Goal: Task Accomplishment & Management: Use online tool/utility

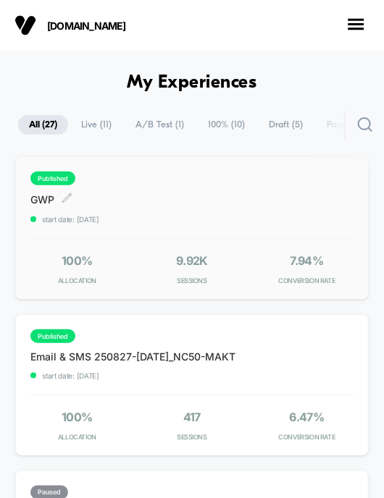
click at [43, 201] on span "GWP Click to edit experience details" at bounding box center [64, 200] width 69 height 14
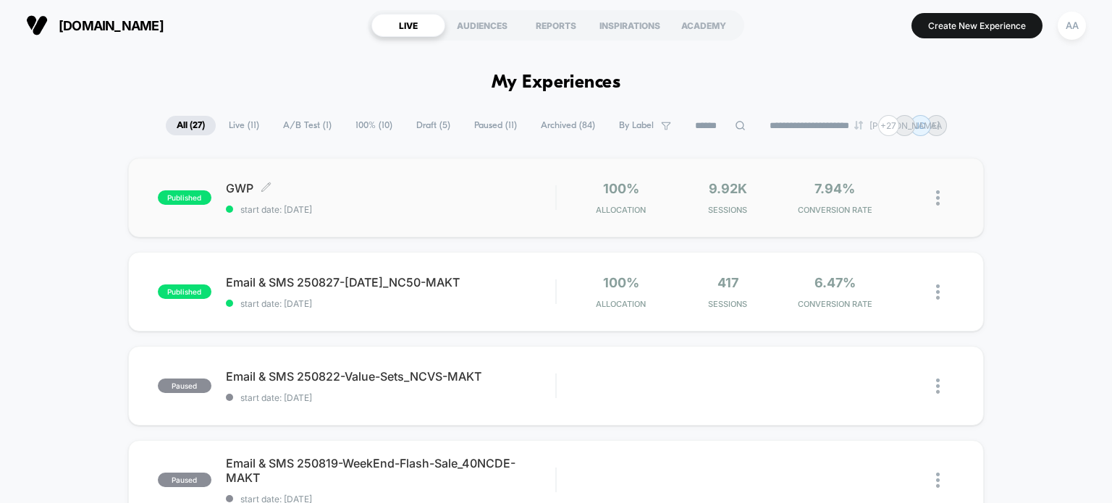
click at [193, 205] on div "published GWP Click to edit experience details Click to edit experience details…" at bounding box center [357, 198] width 398 height 34
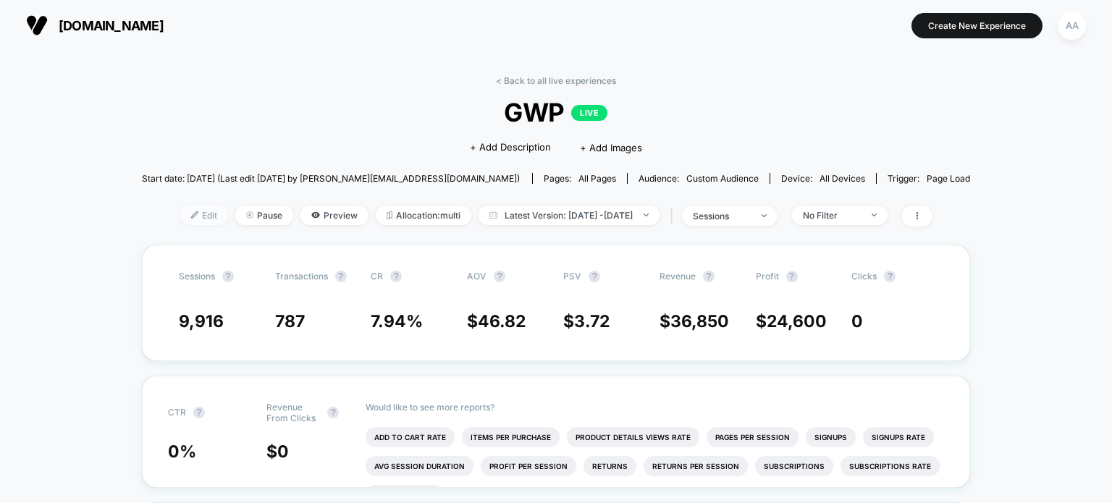
click at [182, 208] on span "Edit" at bounding box center [204, 216] width 48 height 20
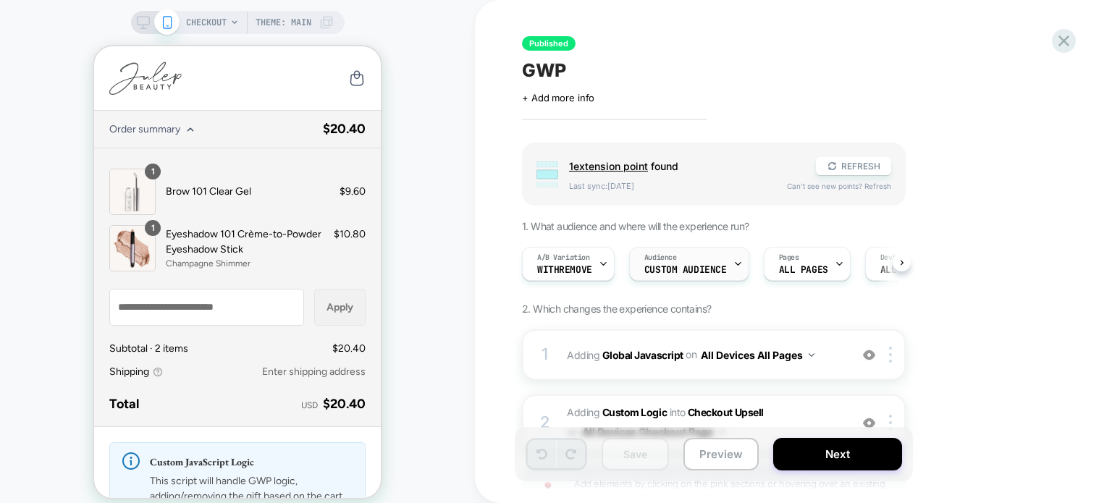
click at [383, 260] on span "Audience" at bounding box center [660, 258] width 33 height 10
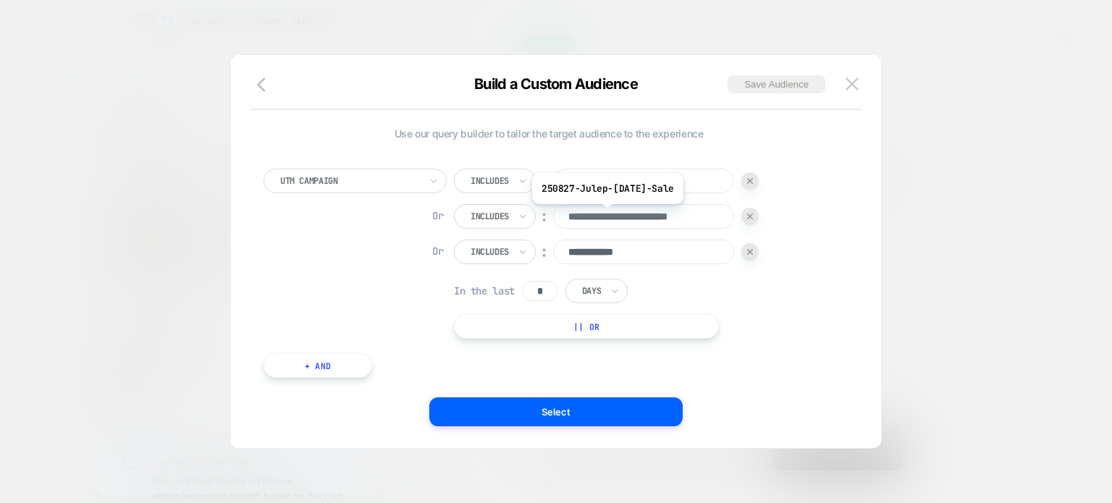
click at [383, 215] on input "**********" at bounding box center [643, 216] width 181 height 25
drag, startPoint x: 612, startPoint y: 214, endPoint x: 725, endPoint y: 214, distance: 112.9
click at [383, 214] on input "**********" at bounding box center [643, 216] width 181 height 25
click at [383, 320] on button "|| Or" at bounding box center [586, 326] width 265 height 25
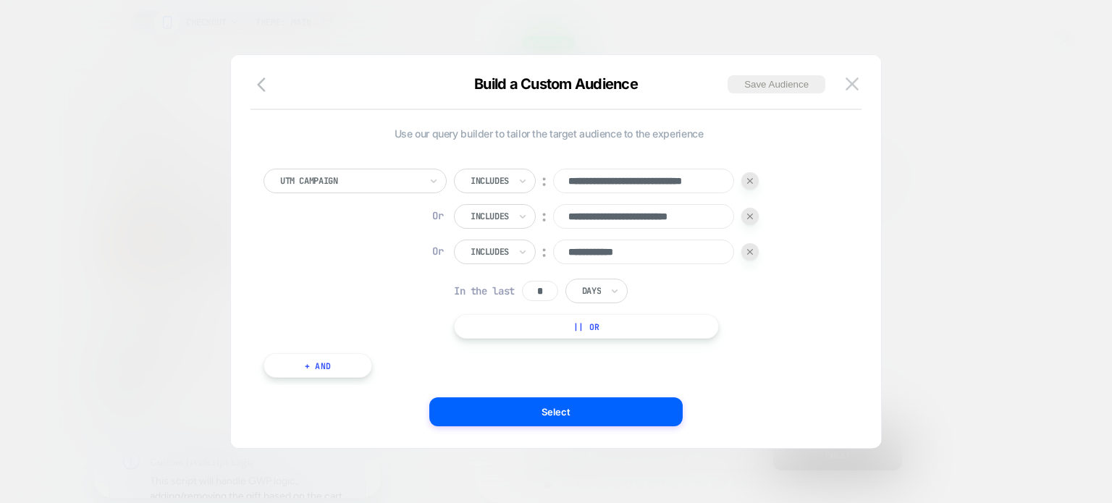
scroll to position [0, 0]
click at [383, 286] on div "Is" at bounding box center [480, 287] width 53 height 25
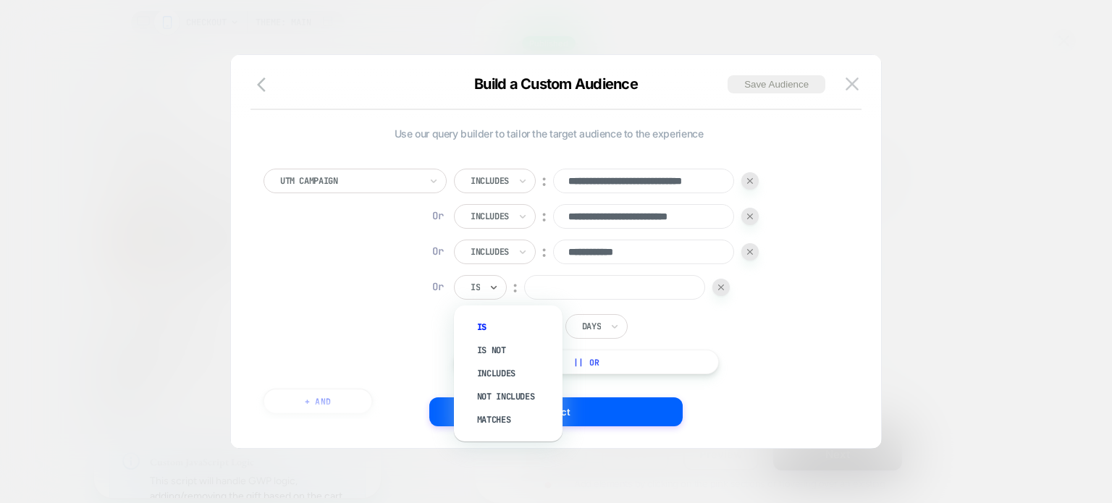
click at [383, 287] on input "text" at bounding box center [474, 287] width 6 height 13
click at [383, 369] on div "Includes" at bounding box center [515, 373] width 94 height 23
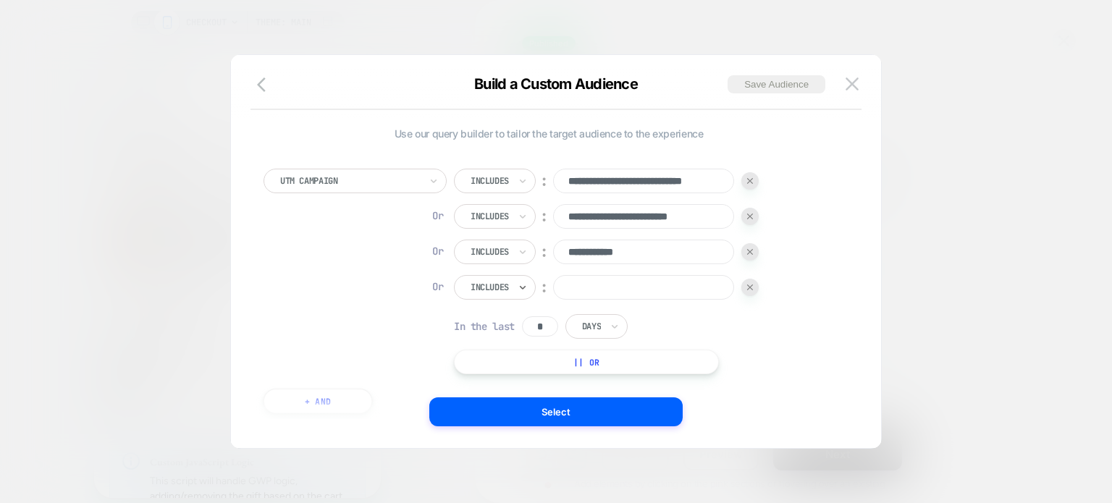
click at [383, 290] on input at bounding box center [643, 287] width 181 height 25
paste input "**********"
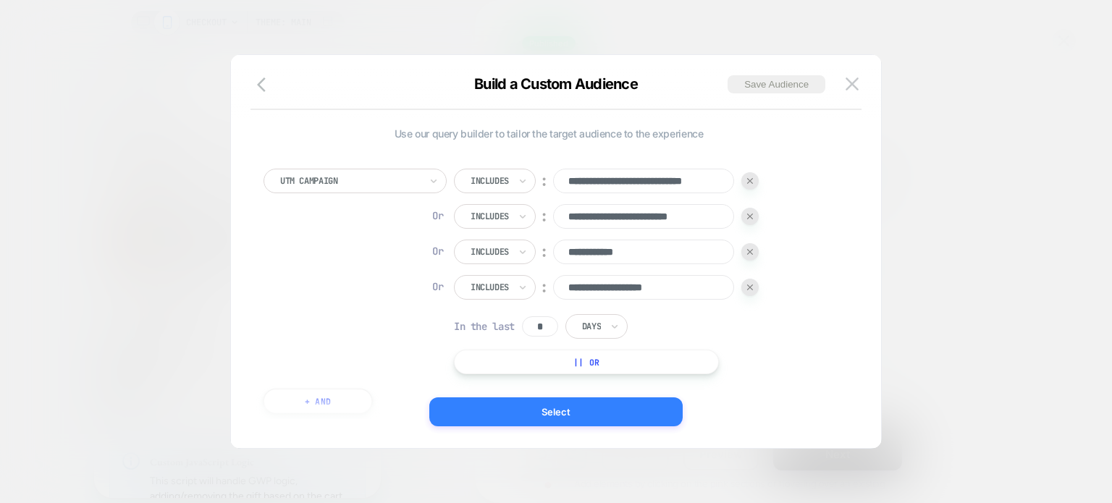
type input "**********"
click at [383, 417] on button "Select" at bounding box center [555, 411] width 253 height 29
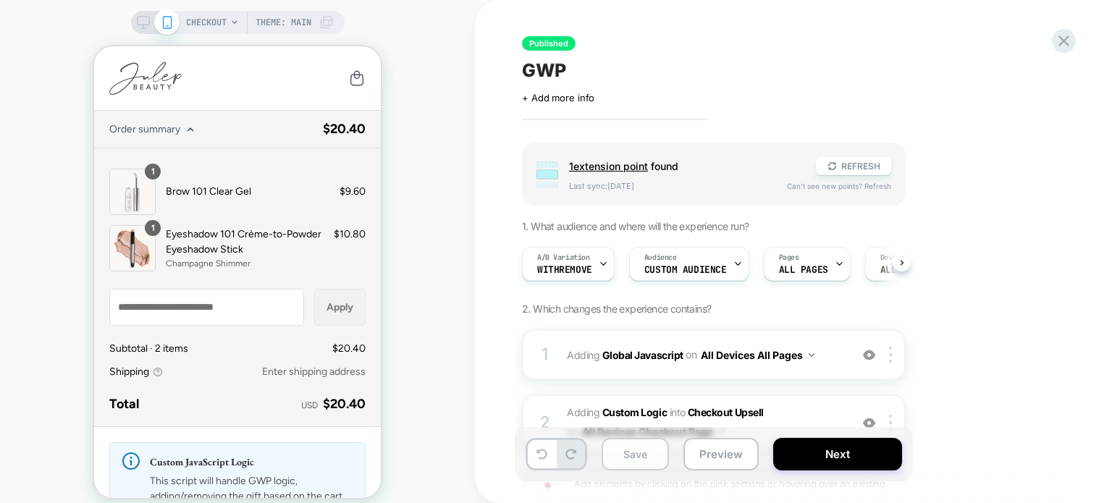
click at [383, 465] on button "Save" at bounding box center [635, 454] width 67 height 33
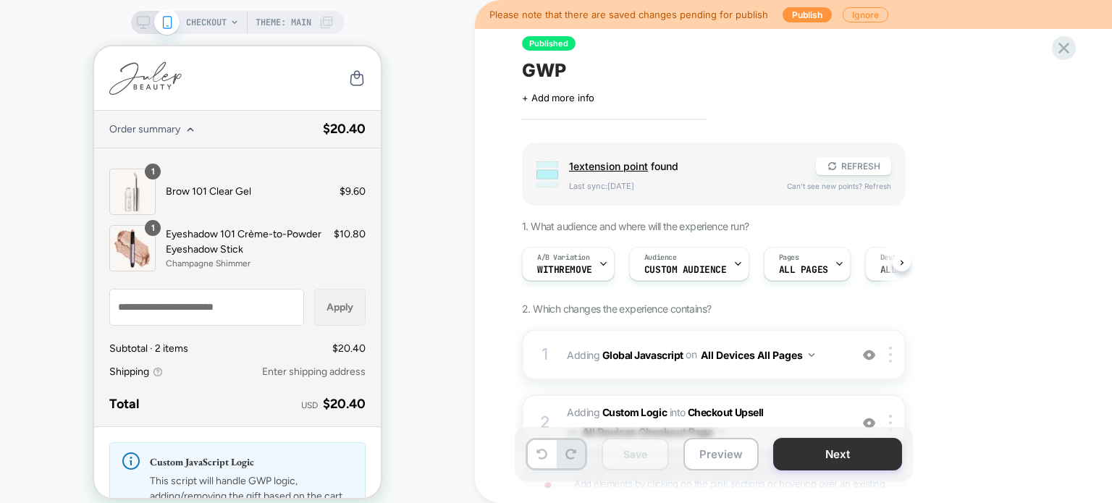
click at [383, 452] on button "Next" at bounding box center [837, 454] width 129 height 33
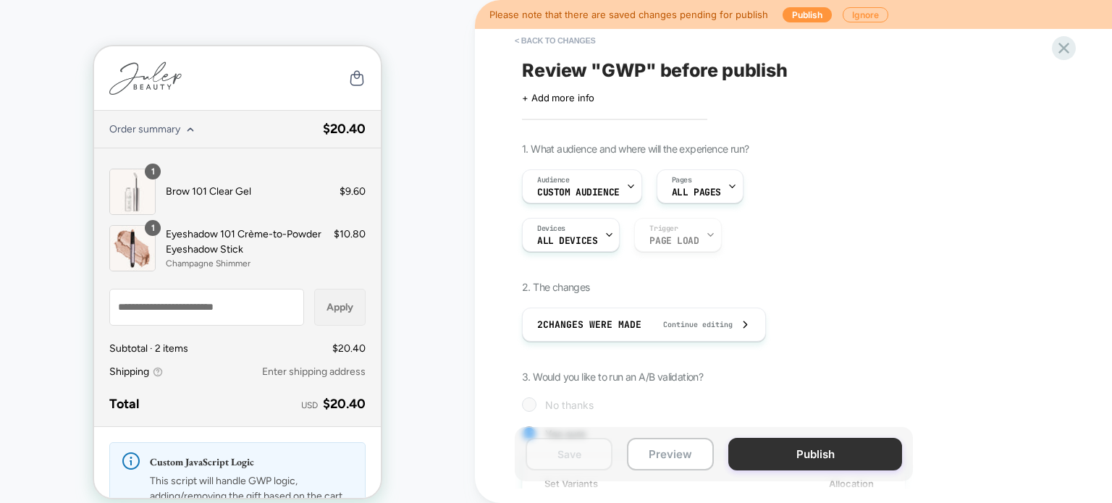
click at [383, 445] on button "Publish" at bounding box center [815, 454] width 174 height 33
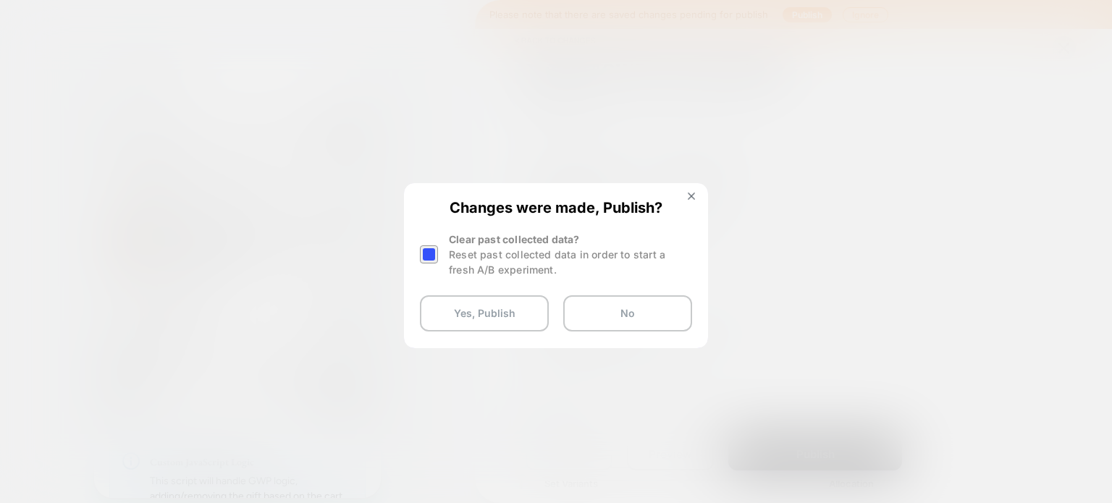
click at [383, 248] on div at bounding box center [429, 254] width 18 height 18
click at [383, 314] on button "Yes, Publish" at bounding box center [484, 313] width 129 height 36
